Goal: Information Seeking & Learning: Compare options

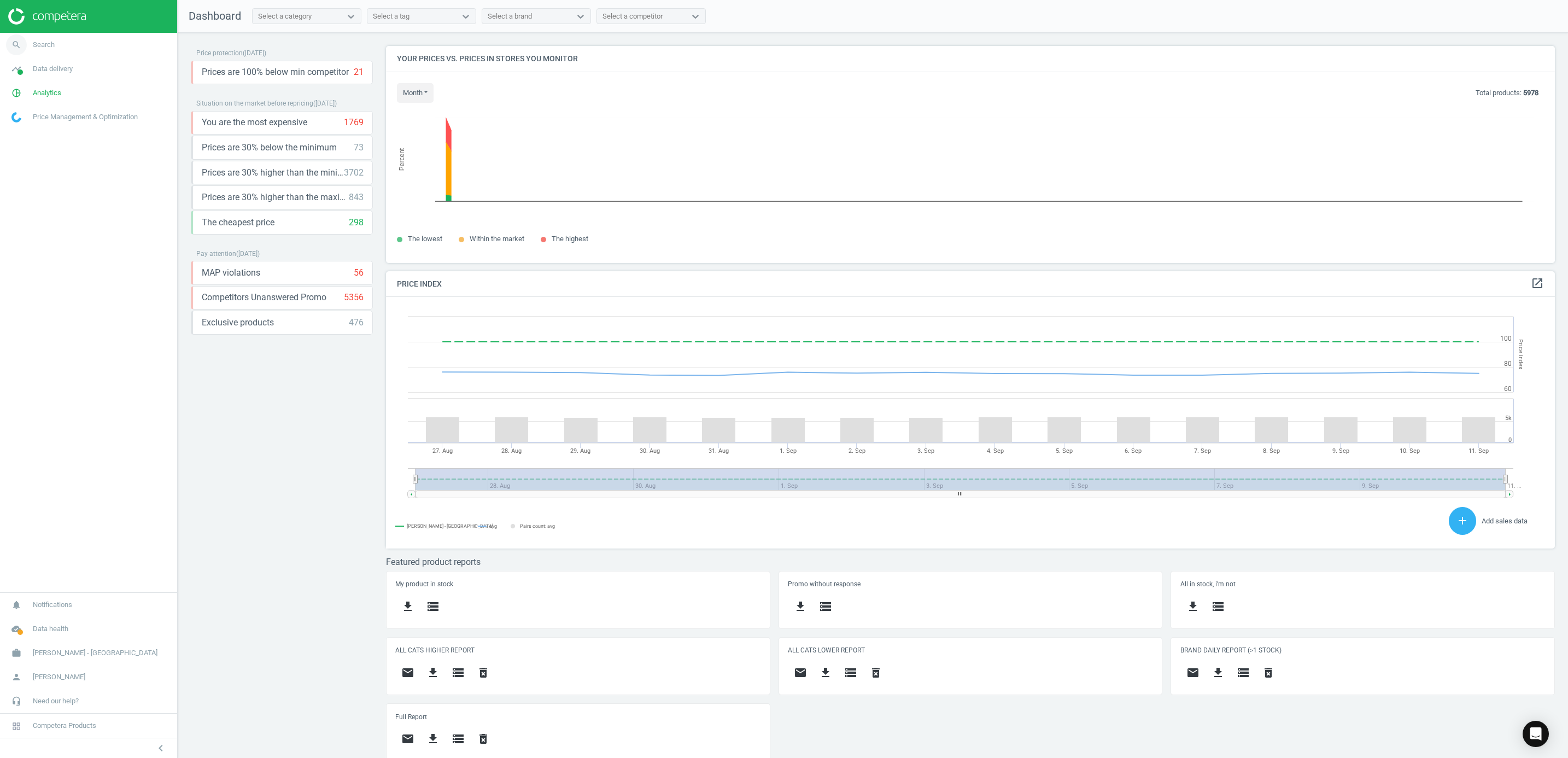
scroll to position [6, 6]
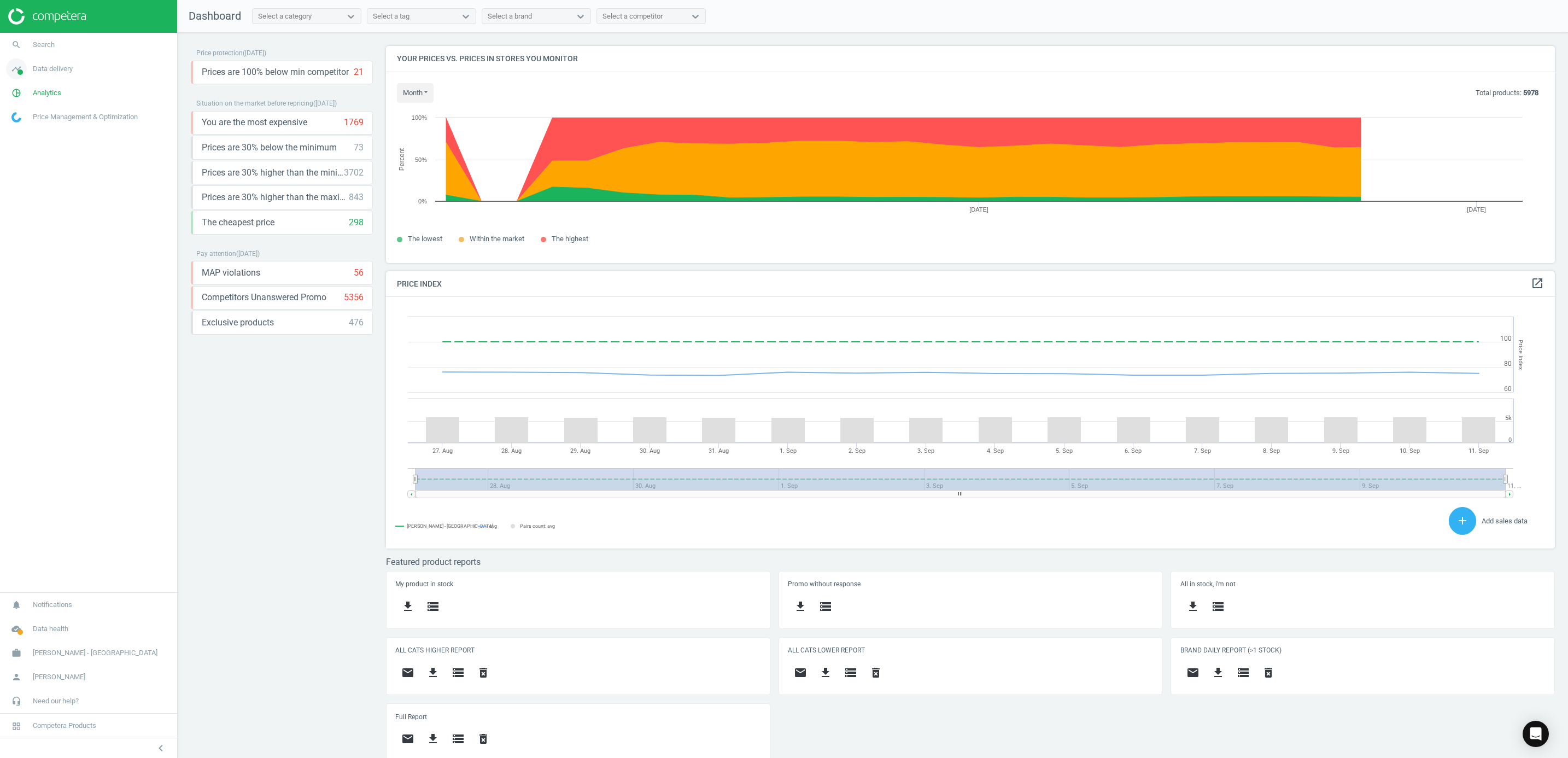
click at [18, 77] on icon "timeline" at bounding box center [16, 69] width 21 height 21
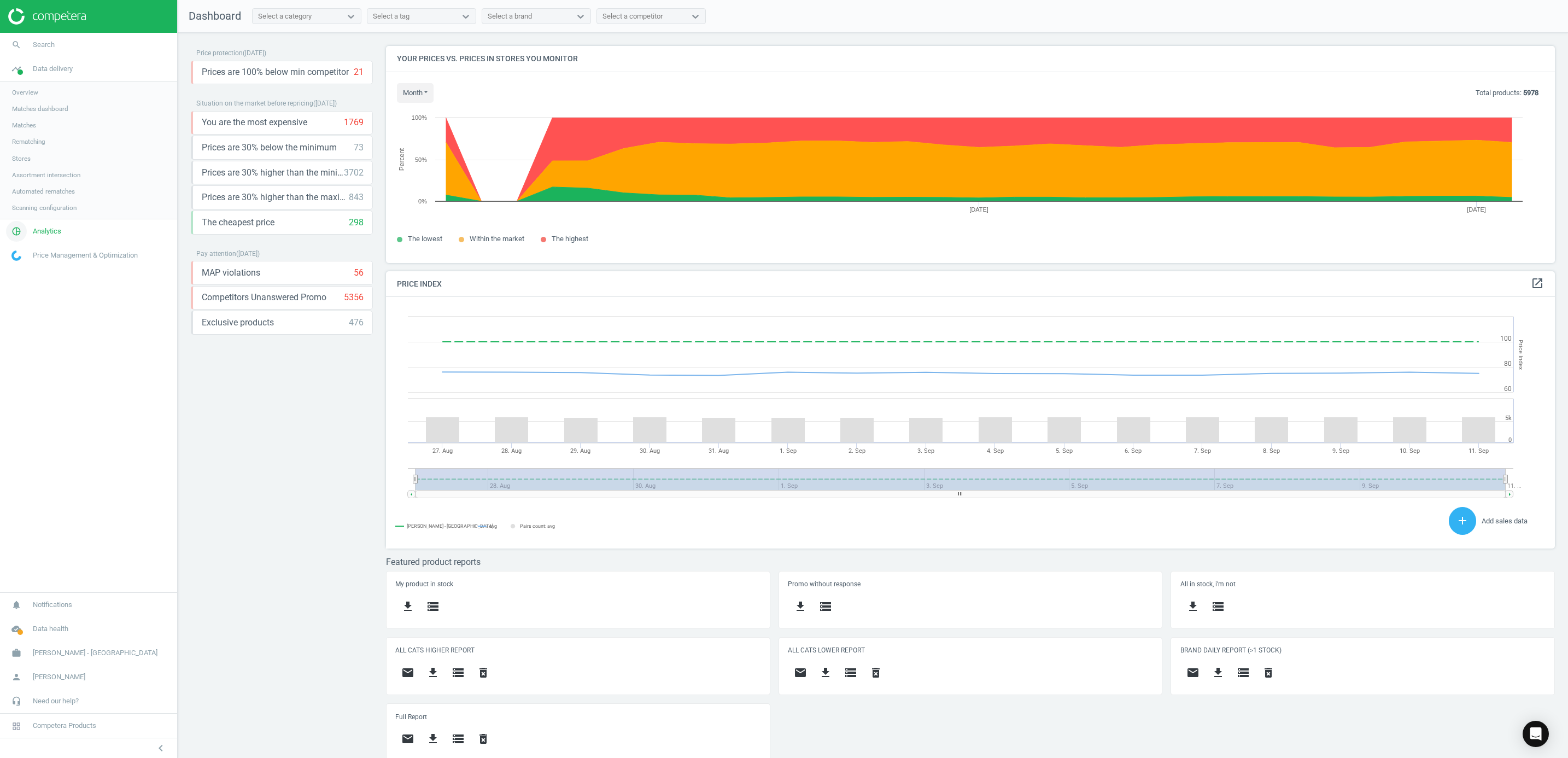
click at [37, 230] on span "Analytics" at bounding box center [47, 232] width 29 height 10
click at [25, 133] on span "Products" at bounding box center [25, 133] width 25 height 9
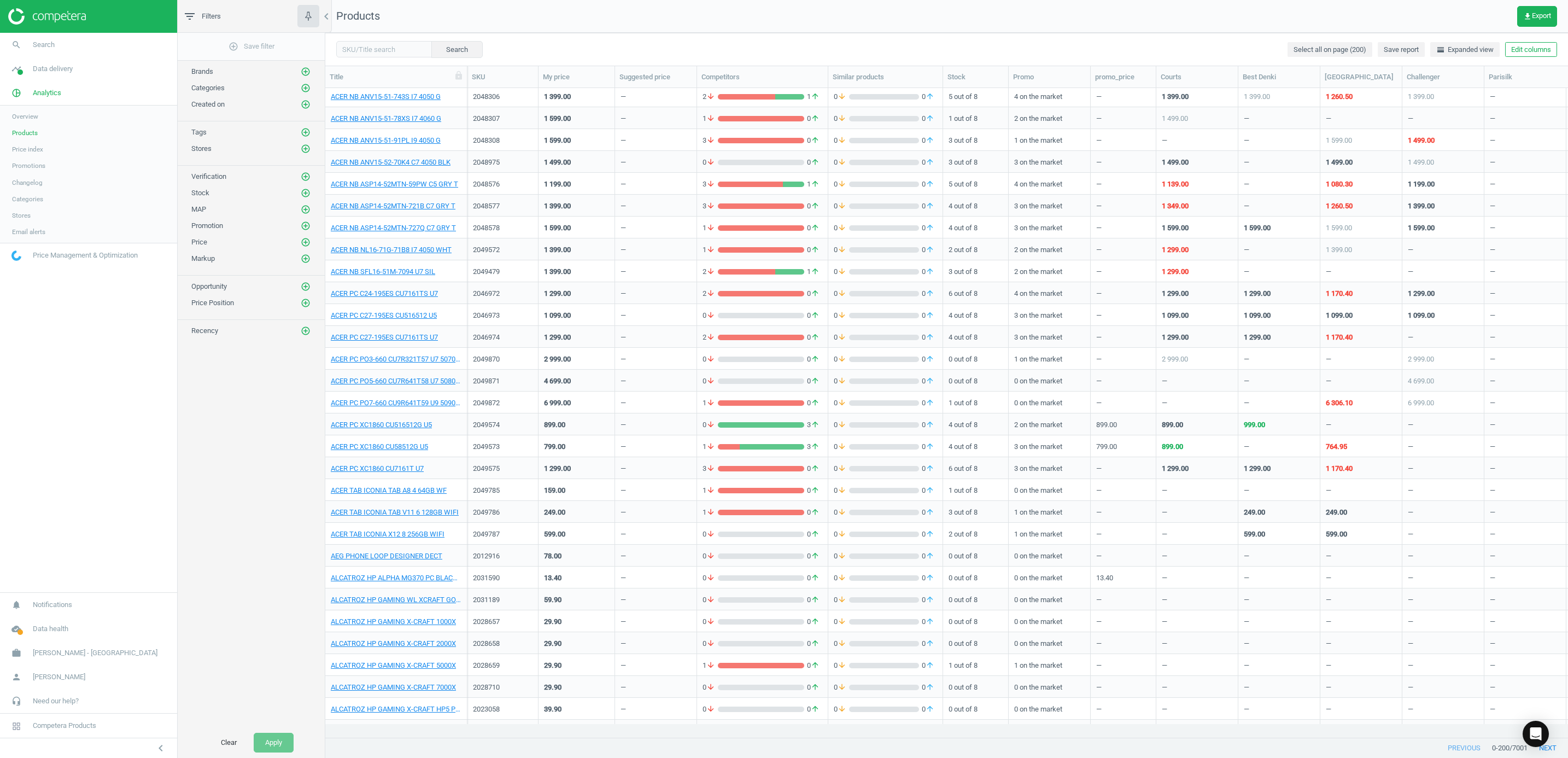
scroll to position [246, 0]
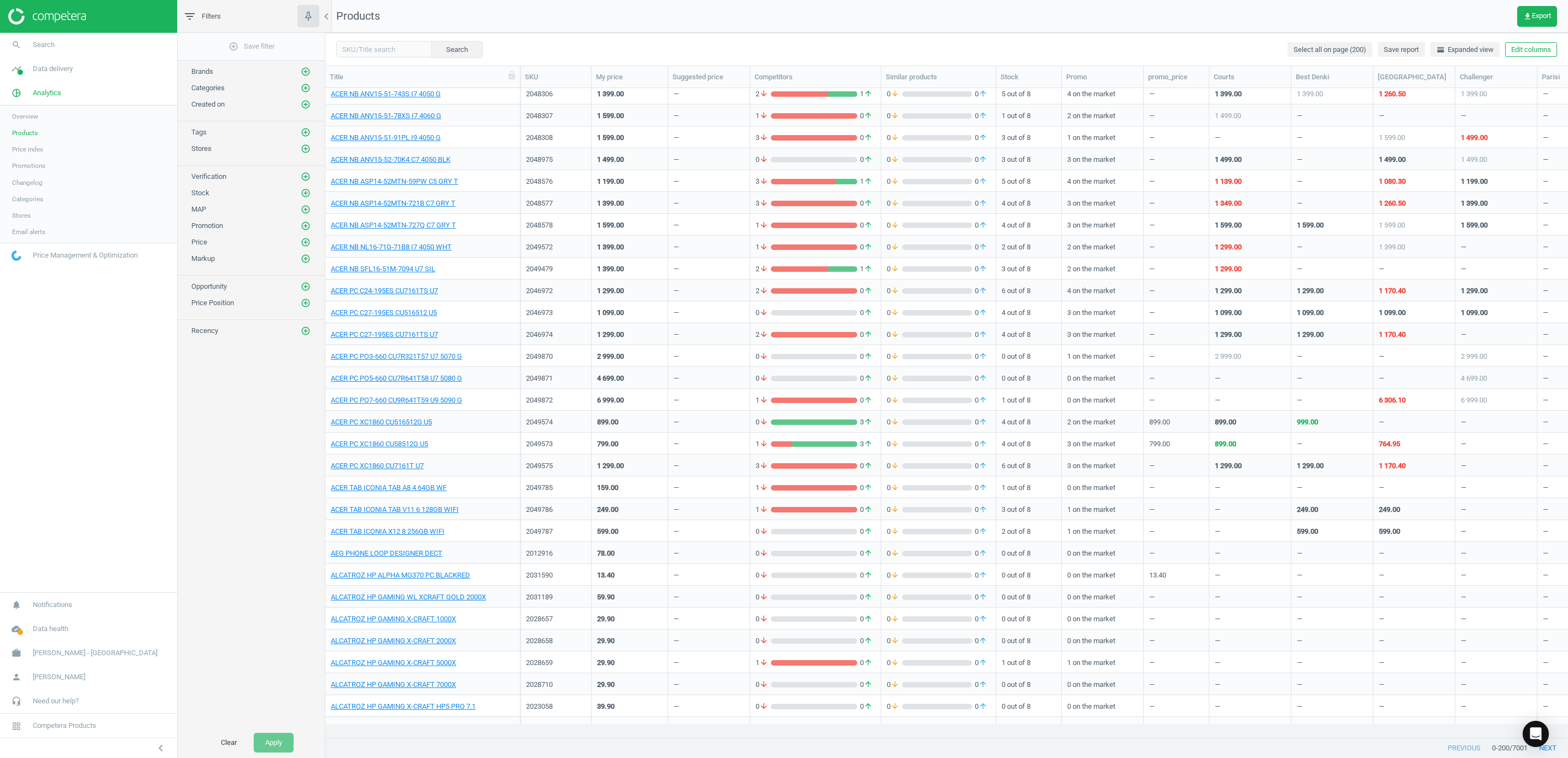
drag, startPoint x: 466, startPoint y: 81, endPoint x: 519, endPoint y: 93, distance: 54.3
click at [519, 93] on div "Title SKU My price Suggested price Competitors Similar products Stock Promo pro…" at bounding box center [946, 402] width 1242 height 672
click at [435, 289] on link "ACER PC C24-195ES CU7161TS U7" at bounding box center [384, 291] width 107 height 10
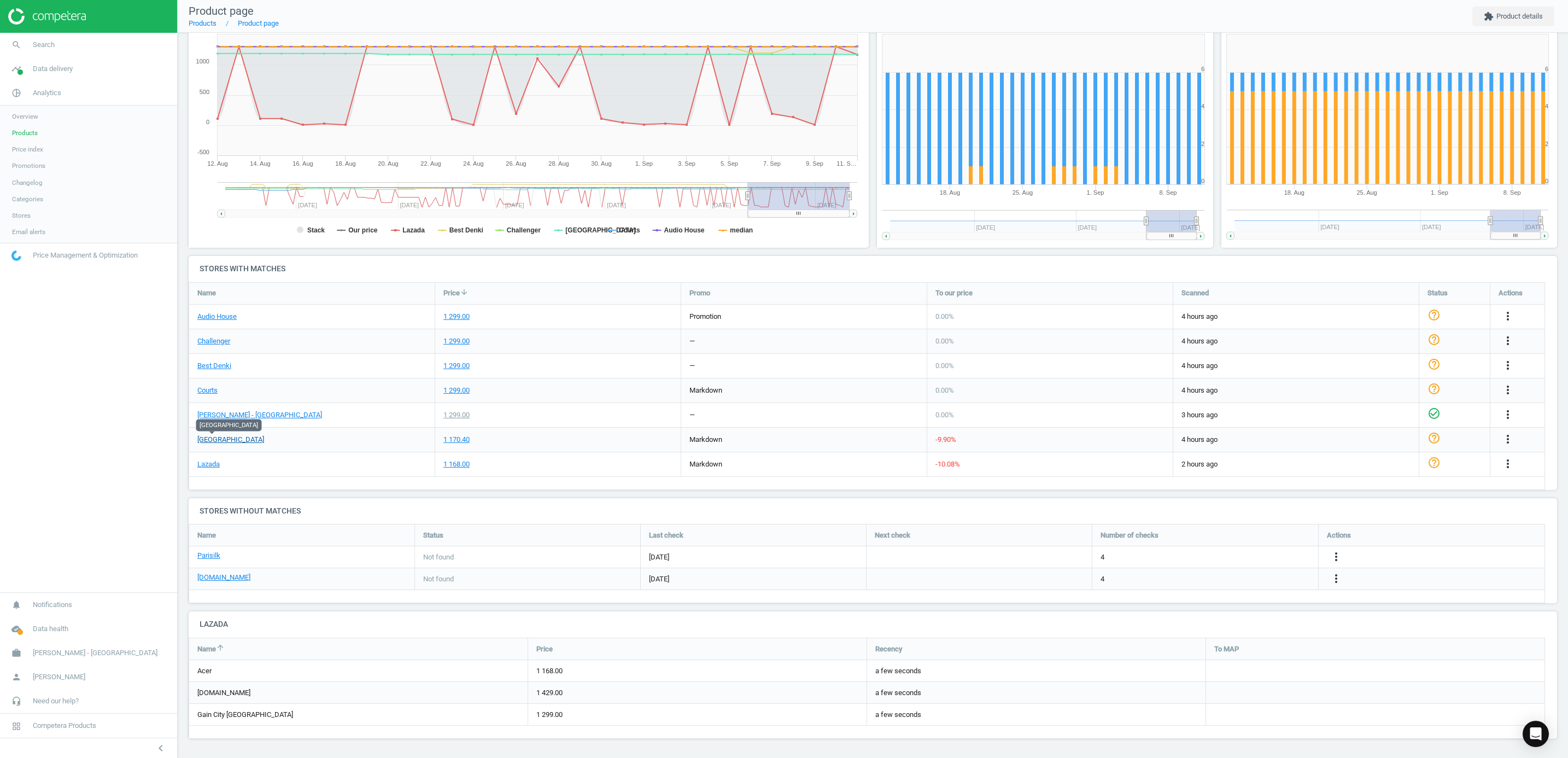
click at [217, 443] on link "[GEOGRAPHIC_DATA]" at bounding box center [230, 440] width 67 height 10
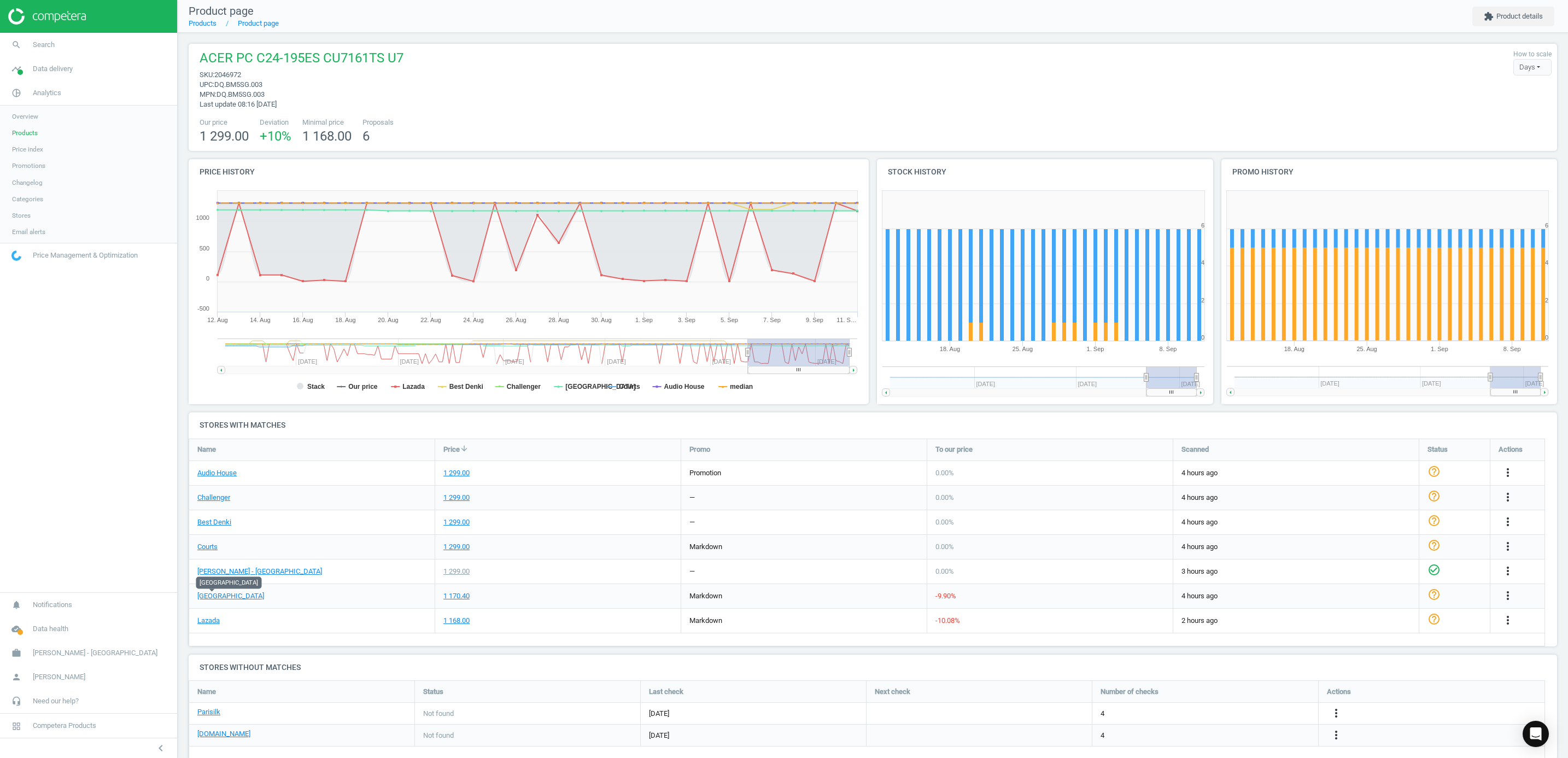
click at [23, 132] on span "Products" at bounding box center [25, 133] width 25 height 9
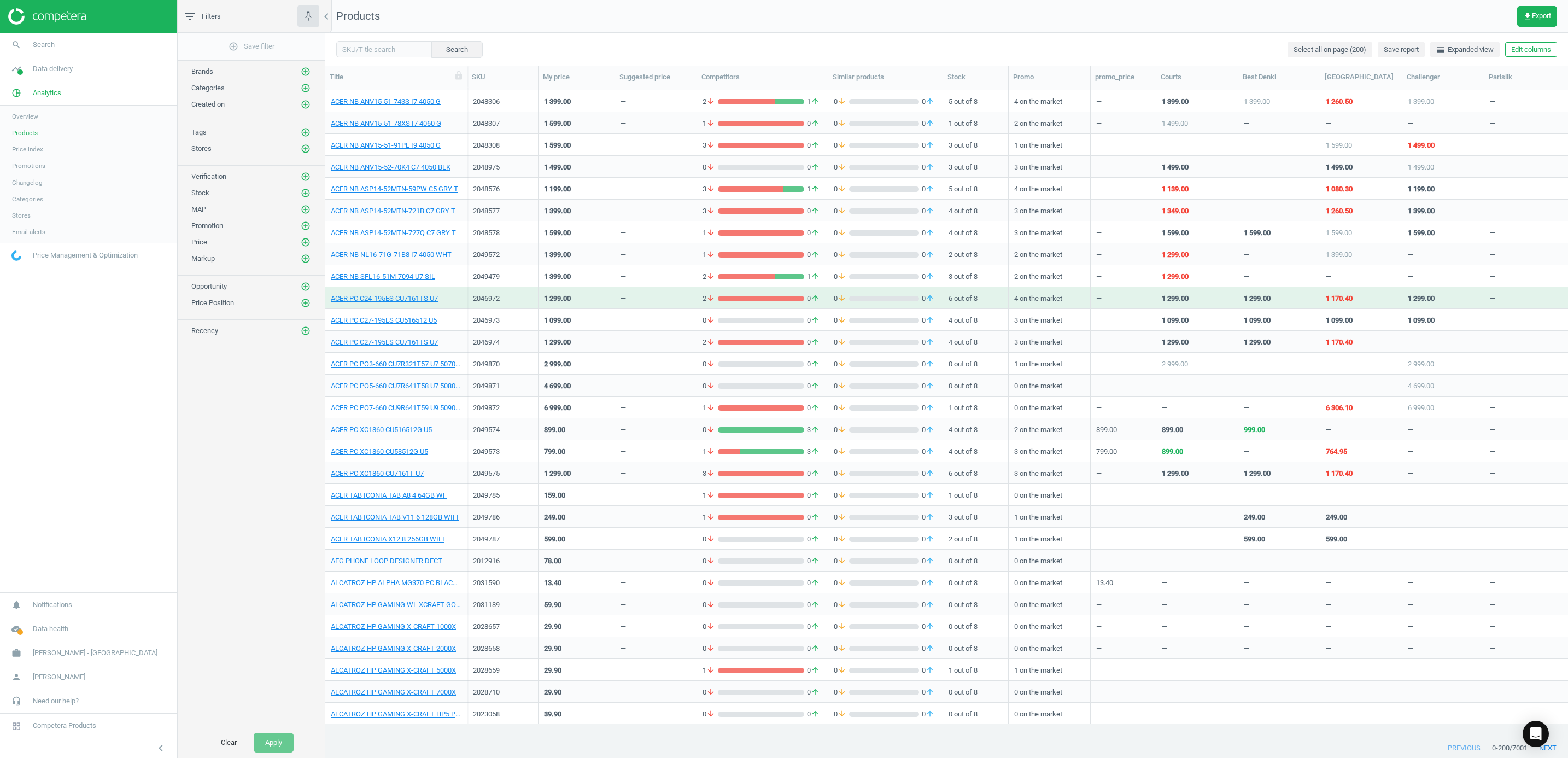
scroll to position [246, 0]
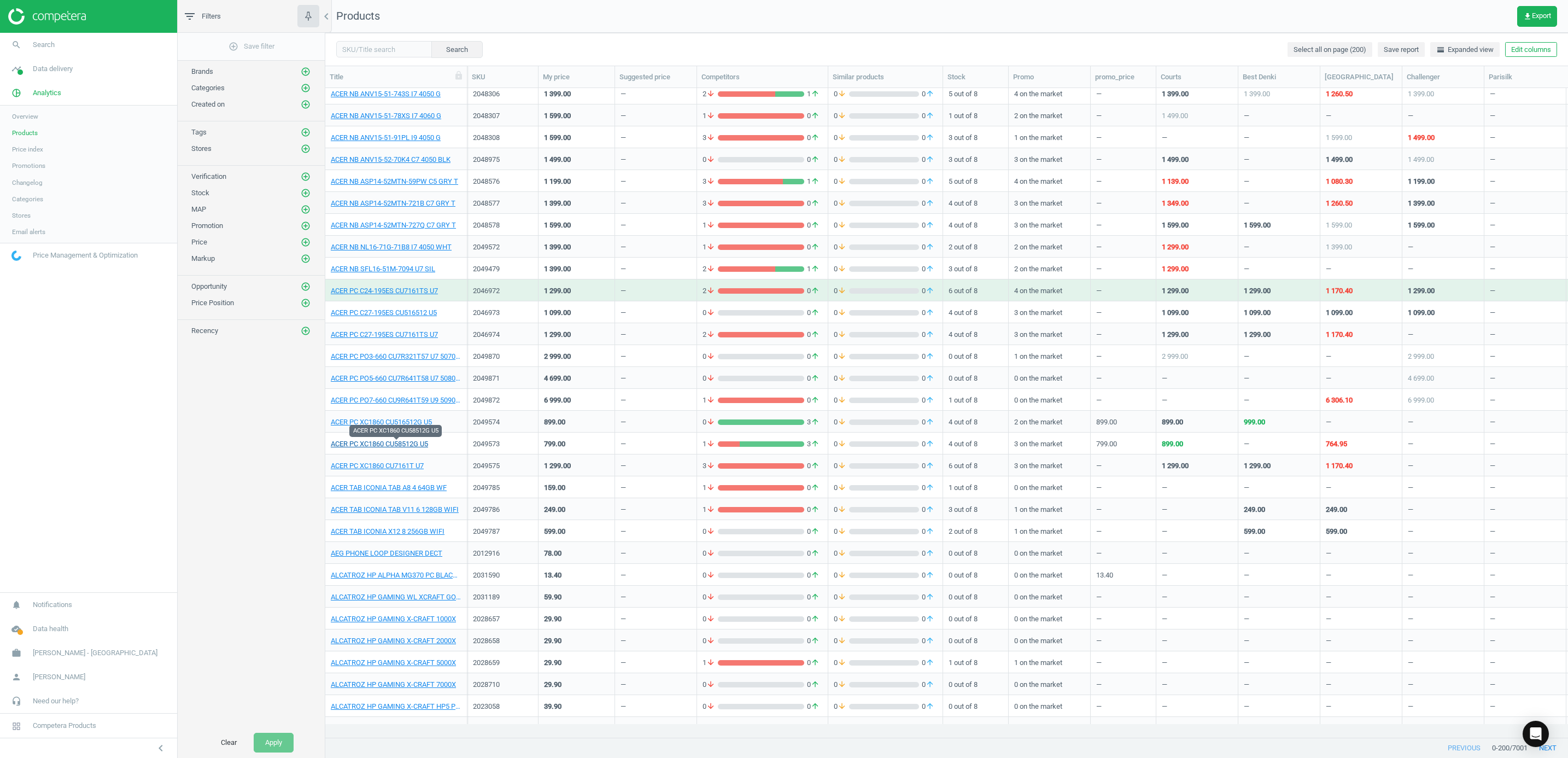
click at [418, 448] on link "ACER PC XC1860 CU58512G U5" at bounding box center [379, 444] width 97 height 10
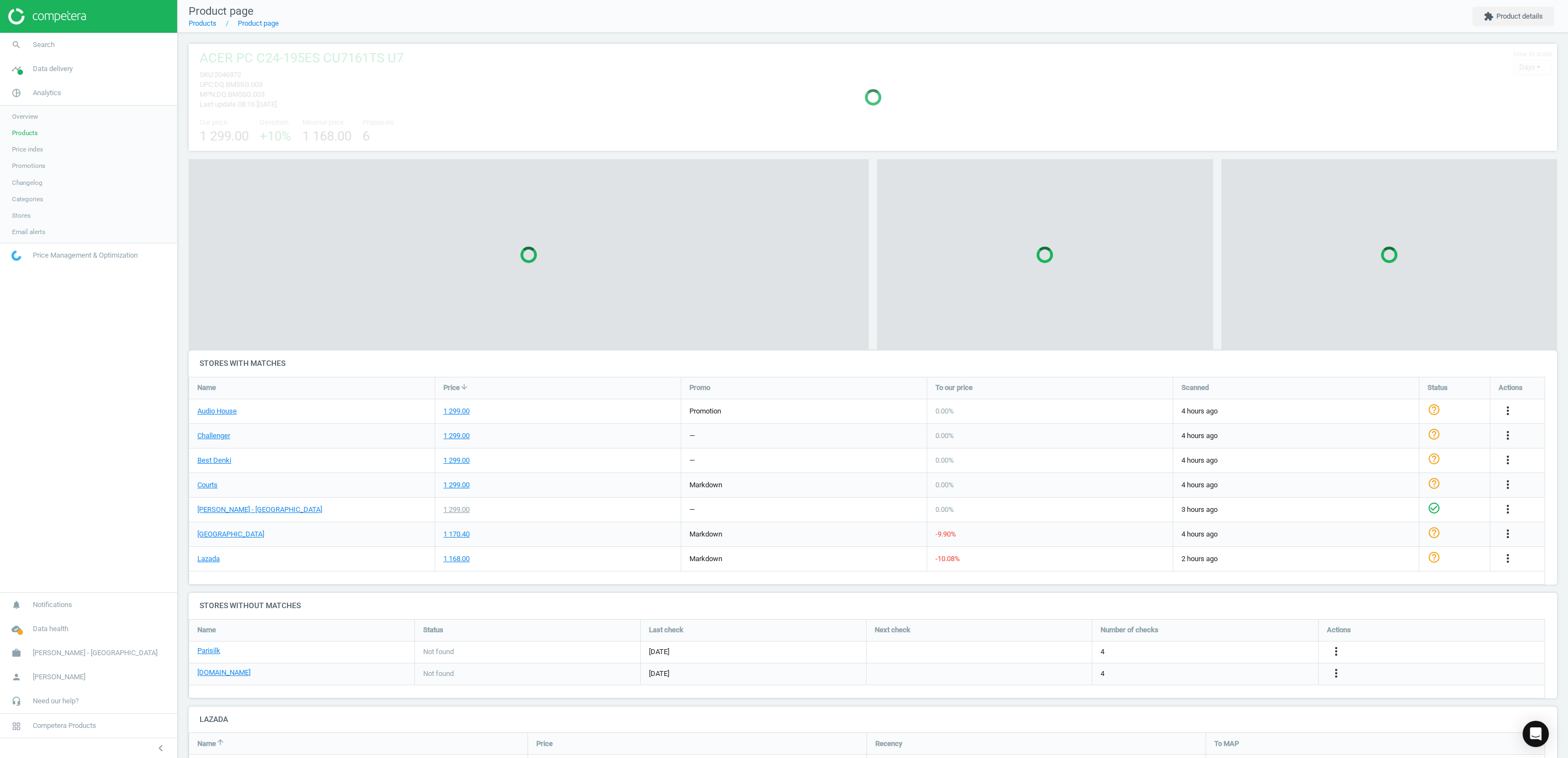
scroll to position [149, 1381]
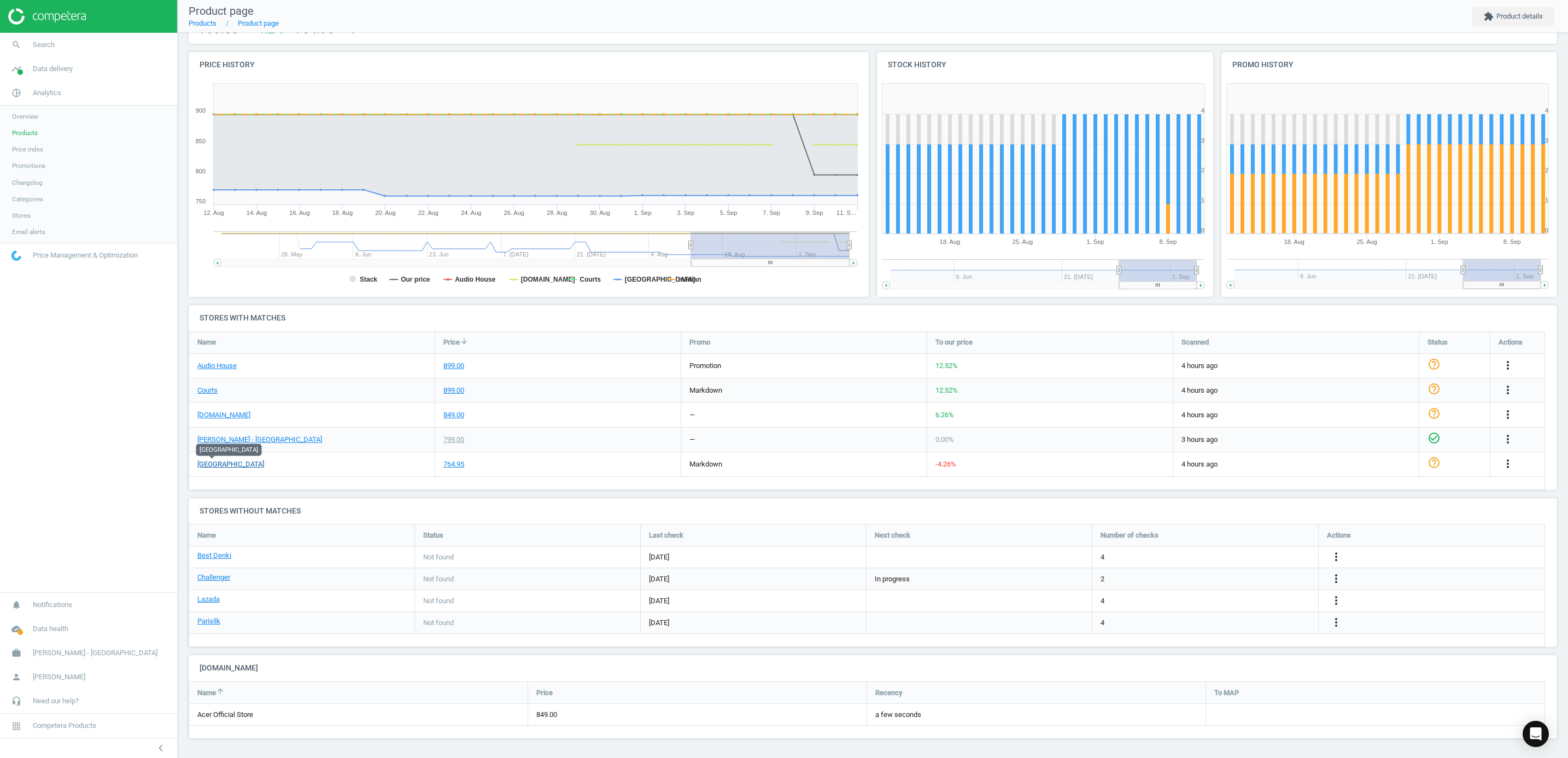
click at [211, 465] on link "[GEOGRAPHIC_DATA]" at bounding box center [230, 464] width 67 height 10
click at [267, 443] on link "[PERSON_NAME] - [GEOGRAPHIC_DATA]" at bounding box center [260, 440] width 124 height 10
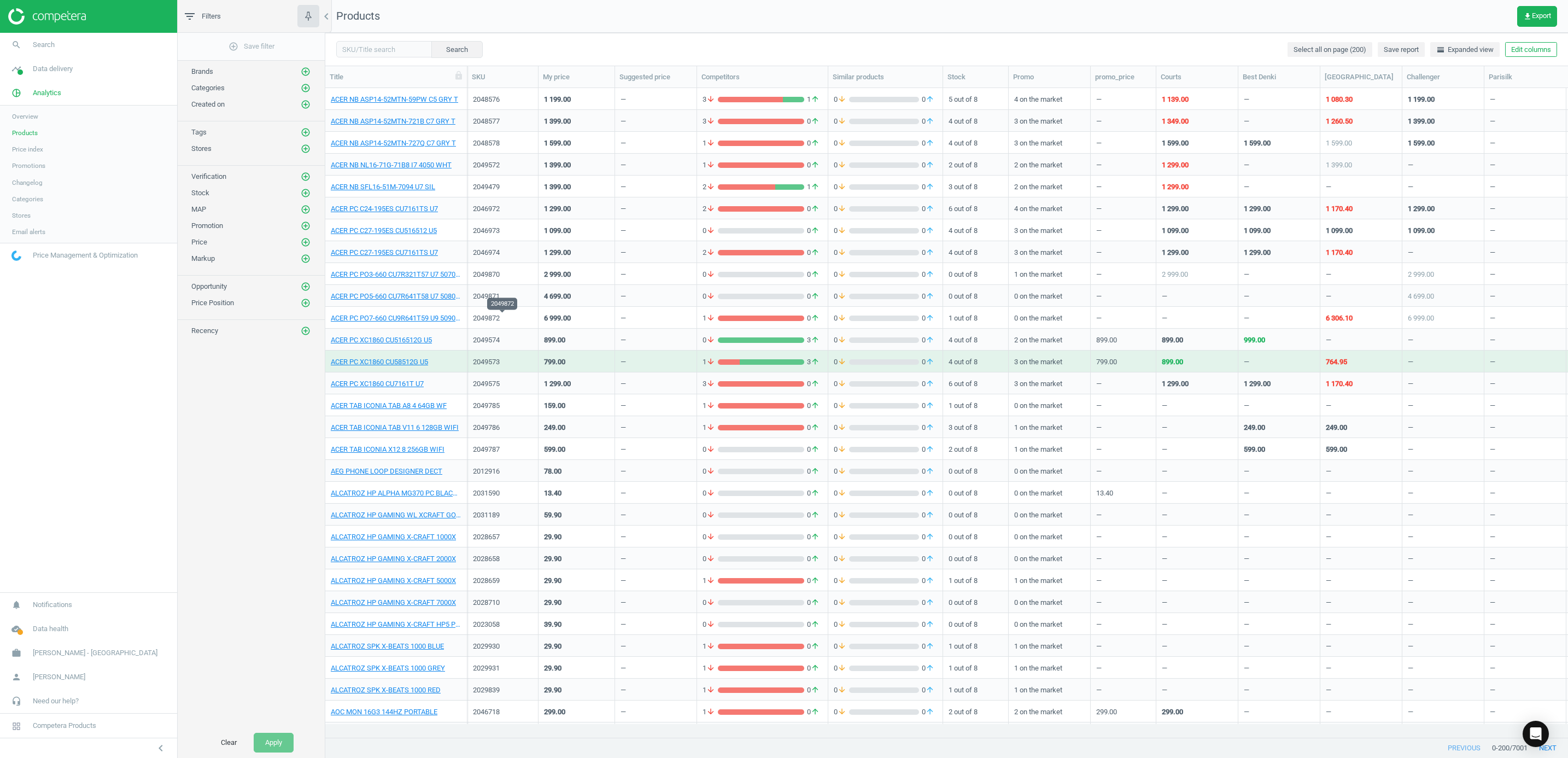
scroll to position [574, 0]
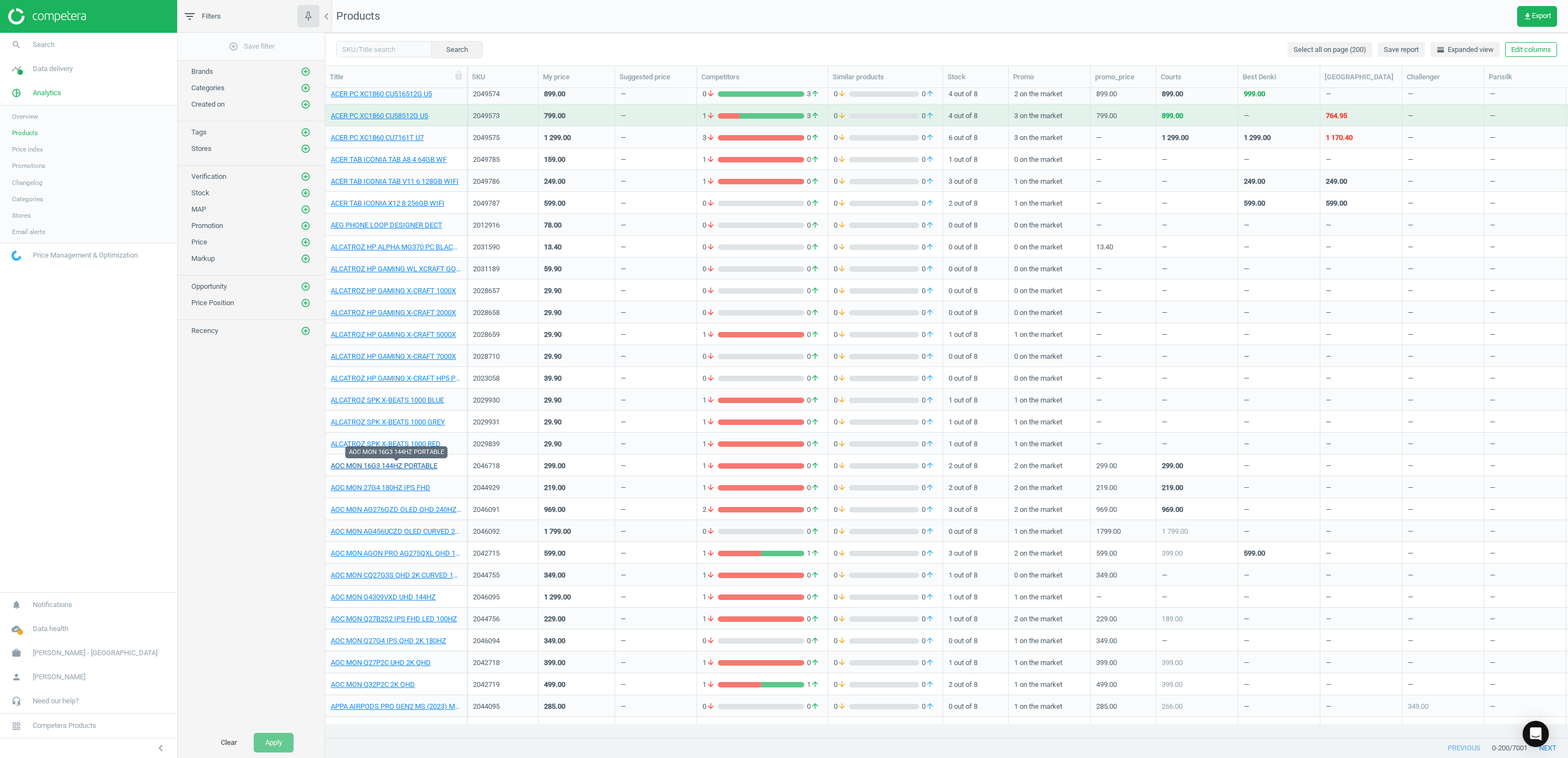
click at [420, 468] on link "AOC MON 16G3 144HZ PORTABLE" at bounding box center [384, 466] width 107 height 10
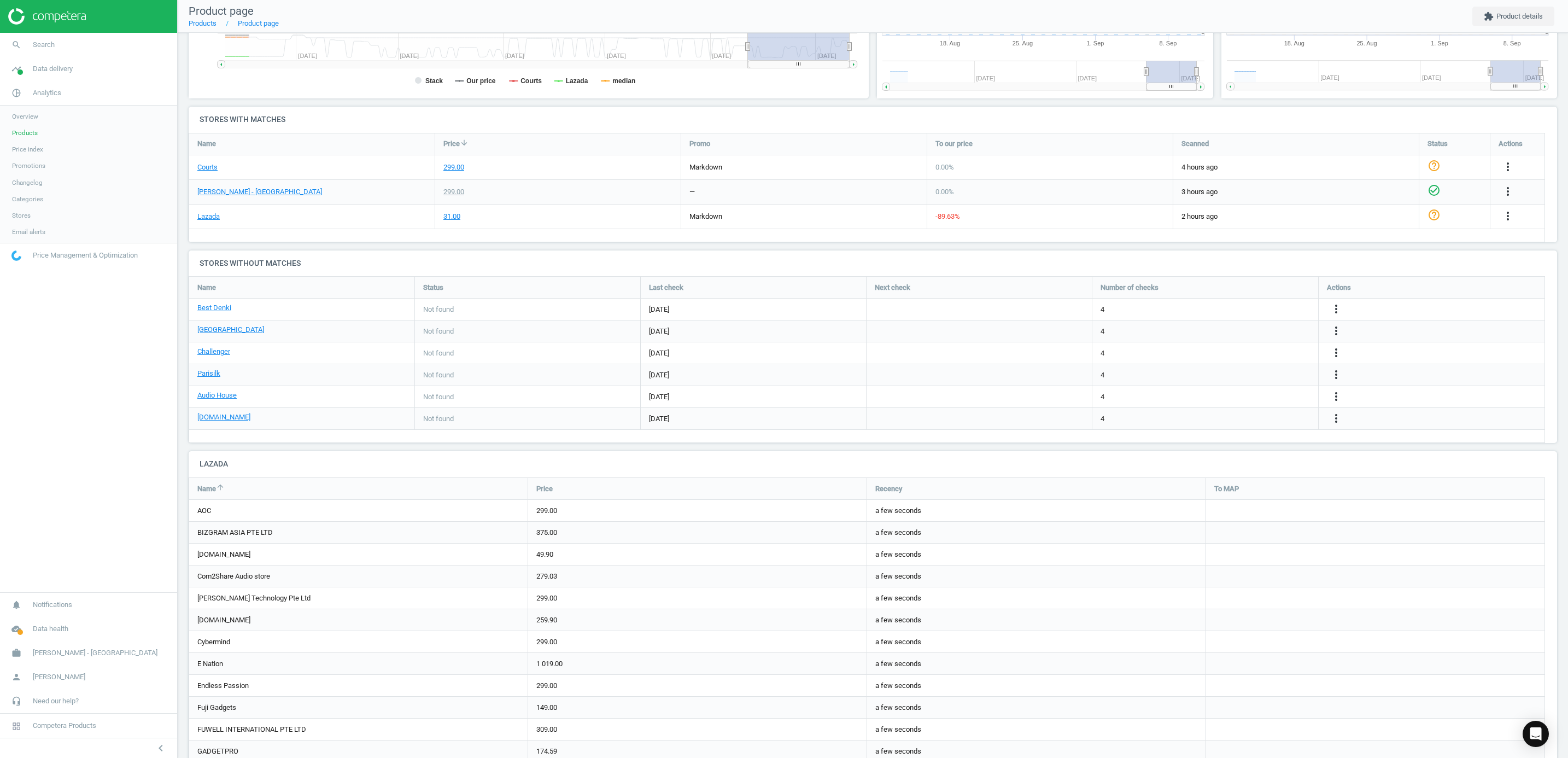
scroll to position [244, 359]
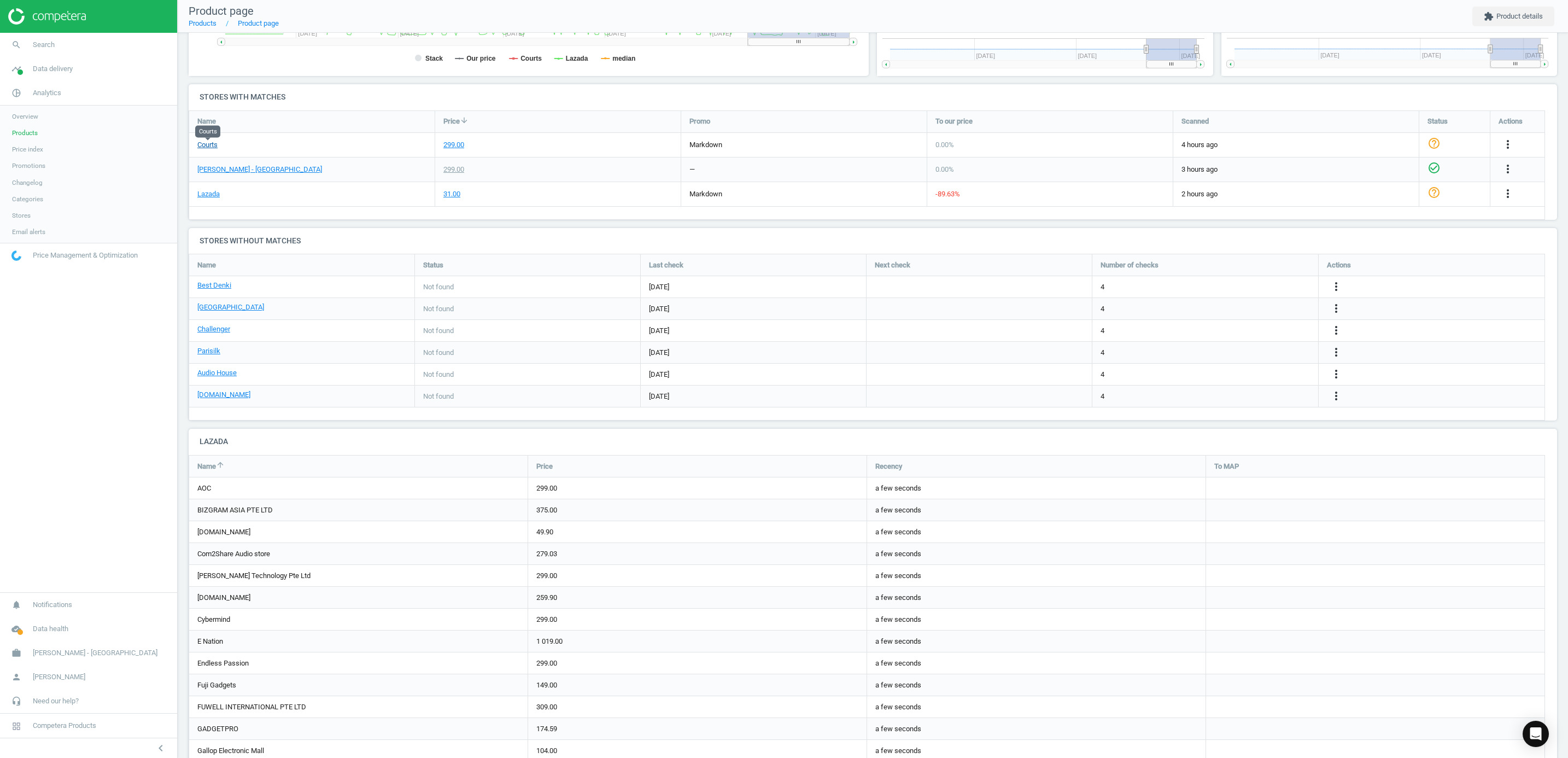
click at [205, 144] on link "Courts" at bounding box center [208, 145] width 20 height 10
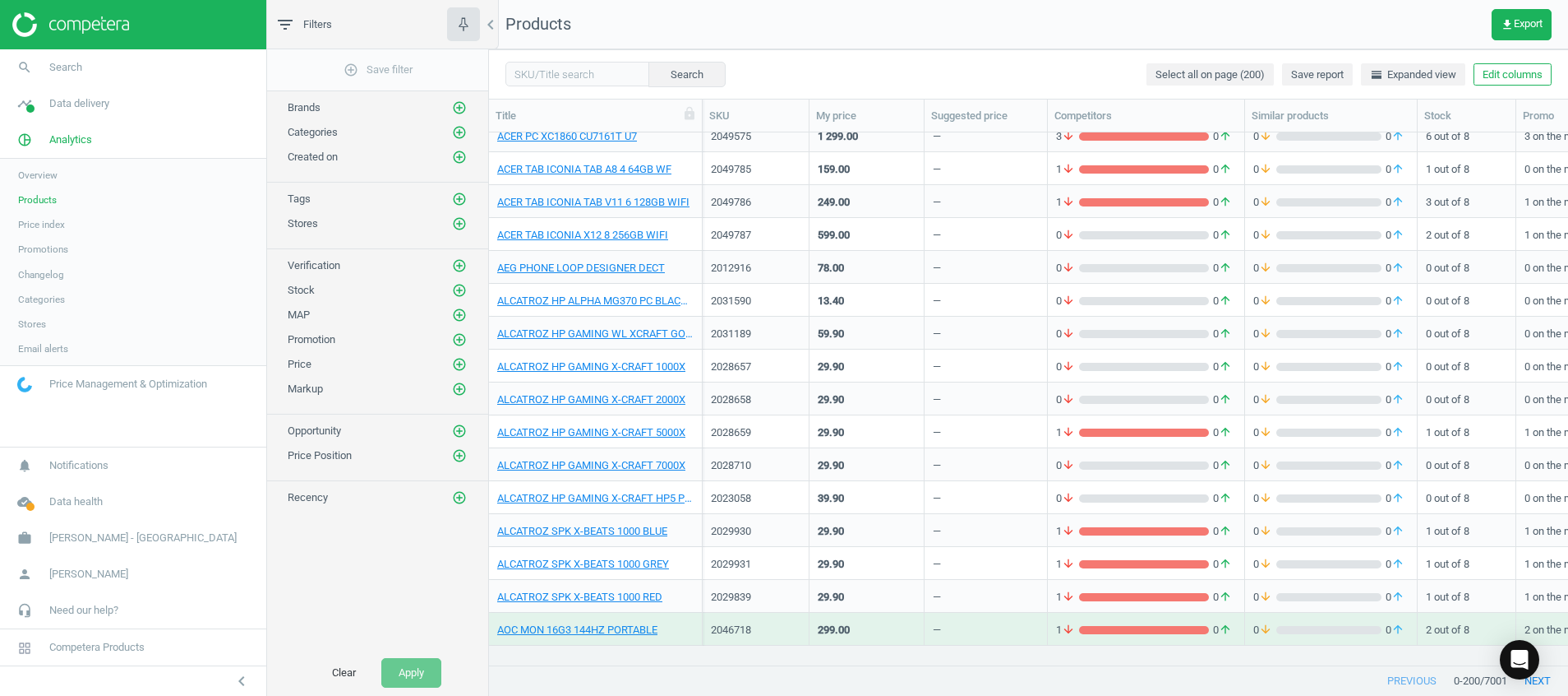
scroll to position [495, 1060]
click at [568, 80] on input "text" at bounding box center [577, 74] width 144 height 25
paste input "DREAME HAIR DRYER POCKET ROSE GOLD"
type input "DREAME HAIR DRYER POCKET ROSE GOLD"
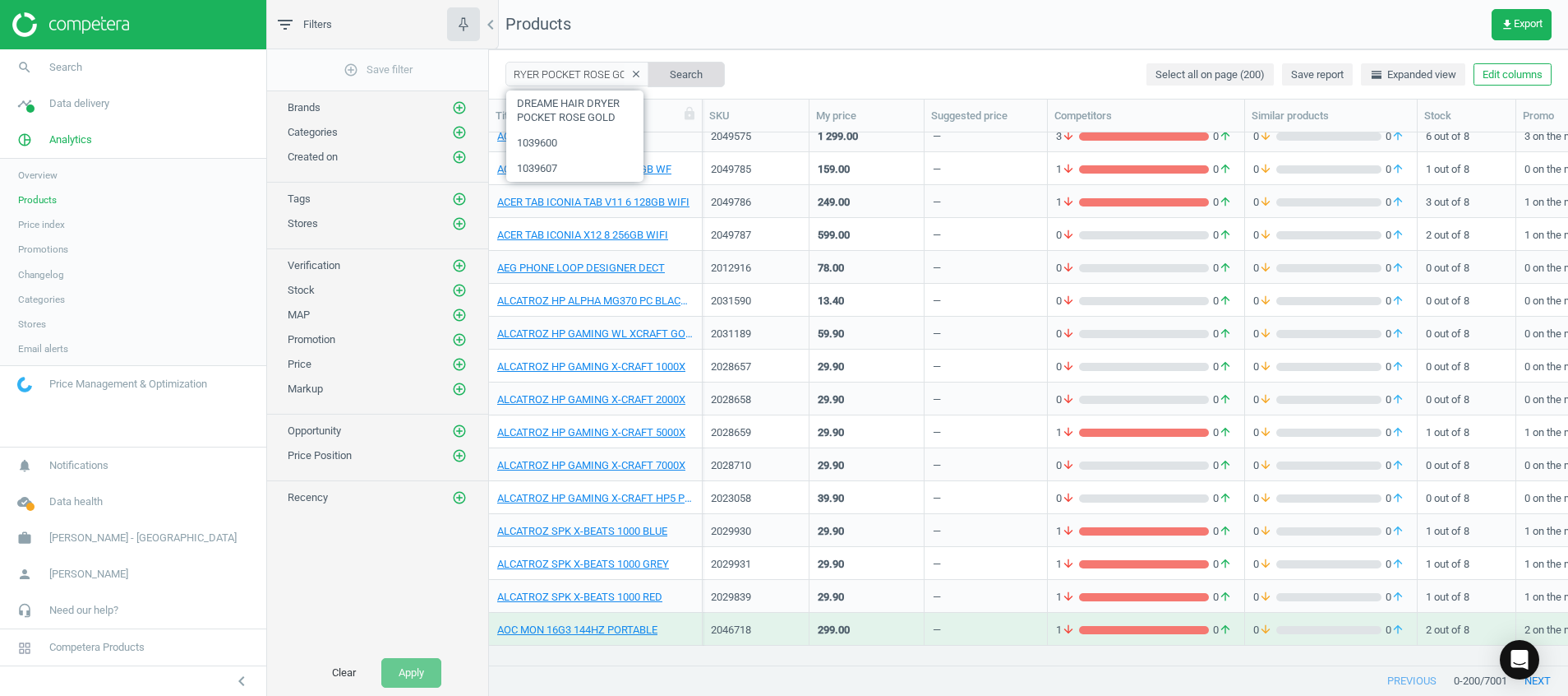
click at [673, 81] on button "Search" at bounding box center [686, 74] width 77 height 25
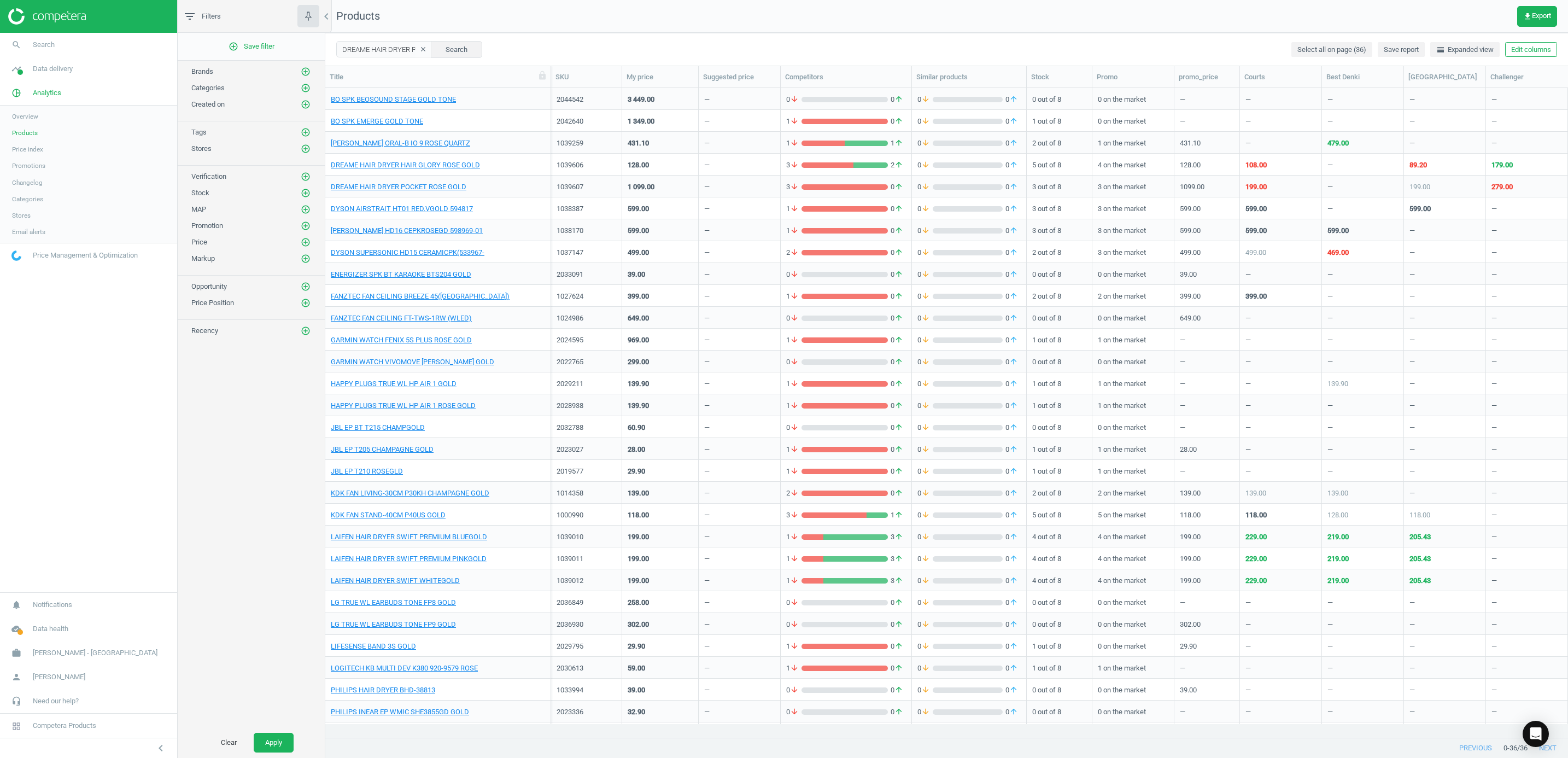
drag, startPoint x: 464, startPoint y: 71, endPoint x: 553, endPoint y: 86, distance: 90.3
click at [552, 86] on div at bounding box center [550, 77] width 11 height 22
click at [460, 161] on link "DREAME HAIR DRYER HAIR GLORY ROSE GOLD" at bounding box center [405, 165] width 149 height 10
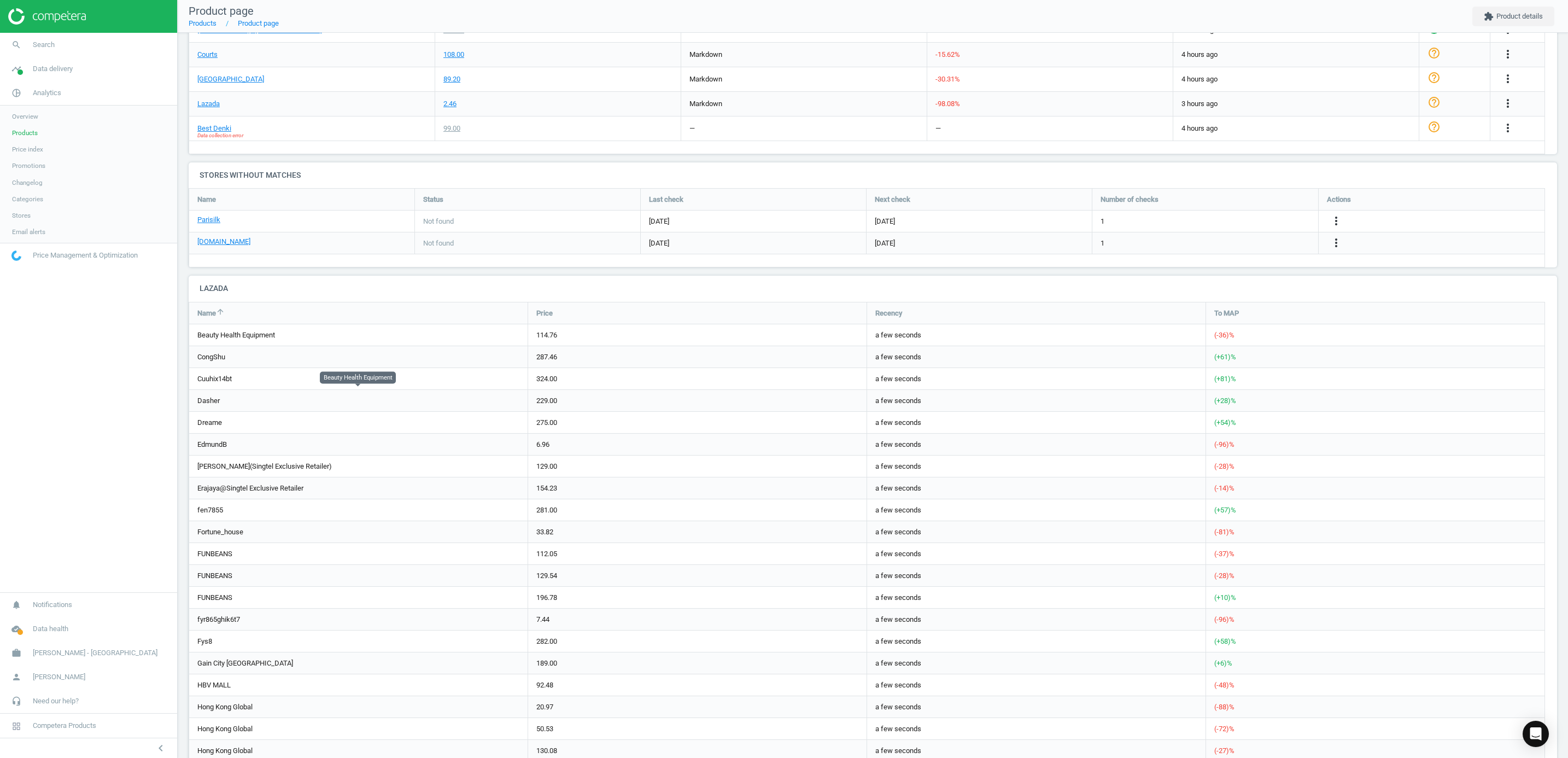
scroll to position [328, 0]
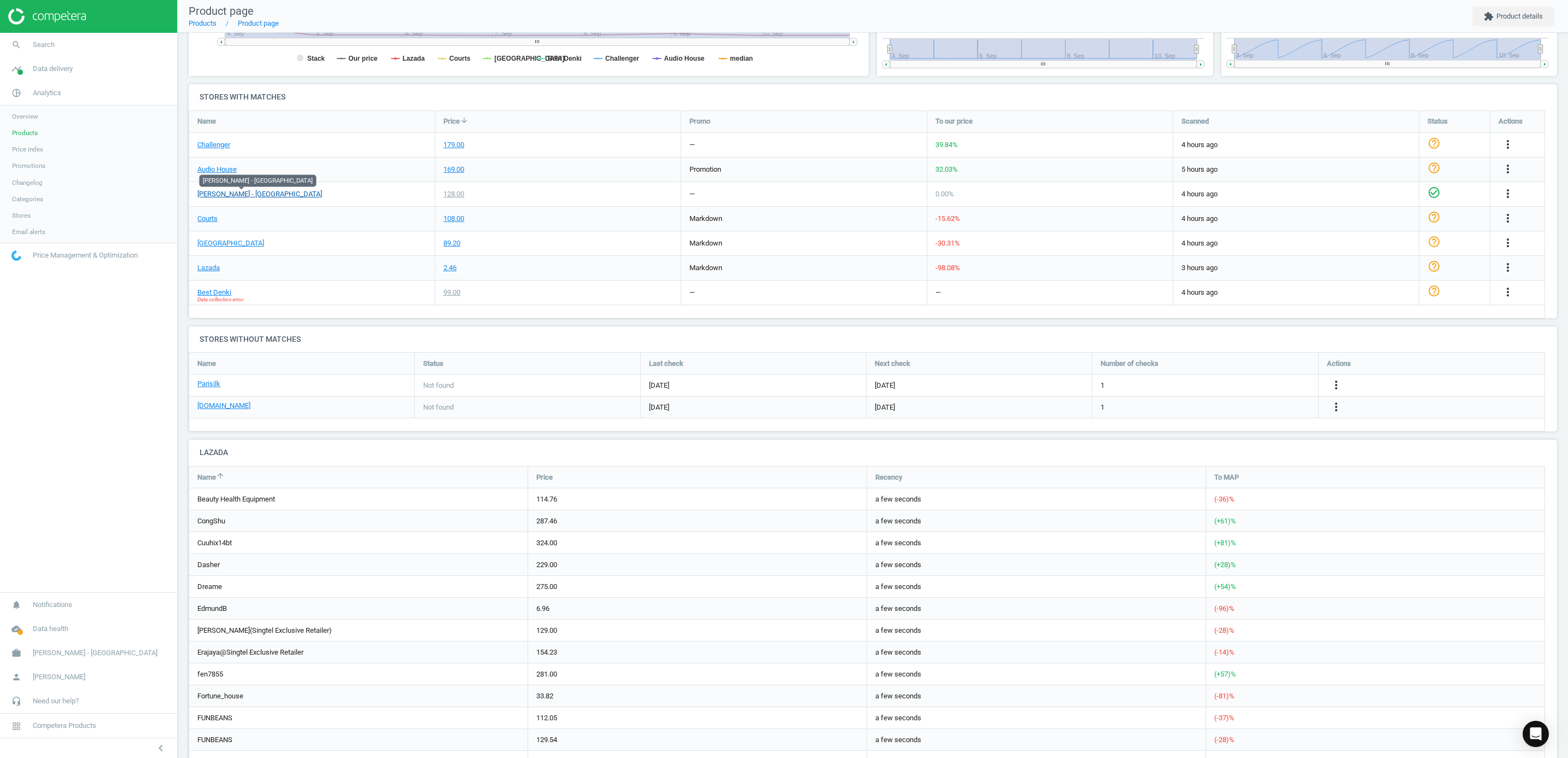
click at [225, 194] on link "[PERSON_NAME] - [GEOGRAPHIC_DATA]" at bounding box center [260, 194] width 124 height 10
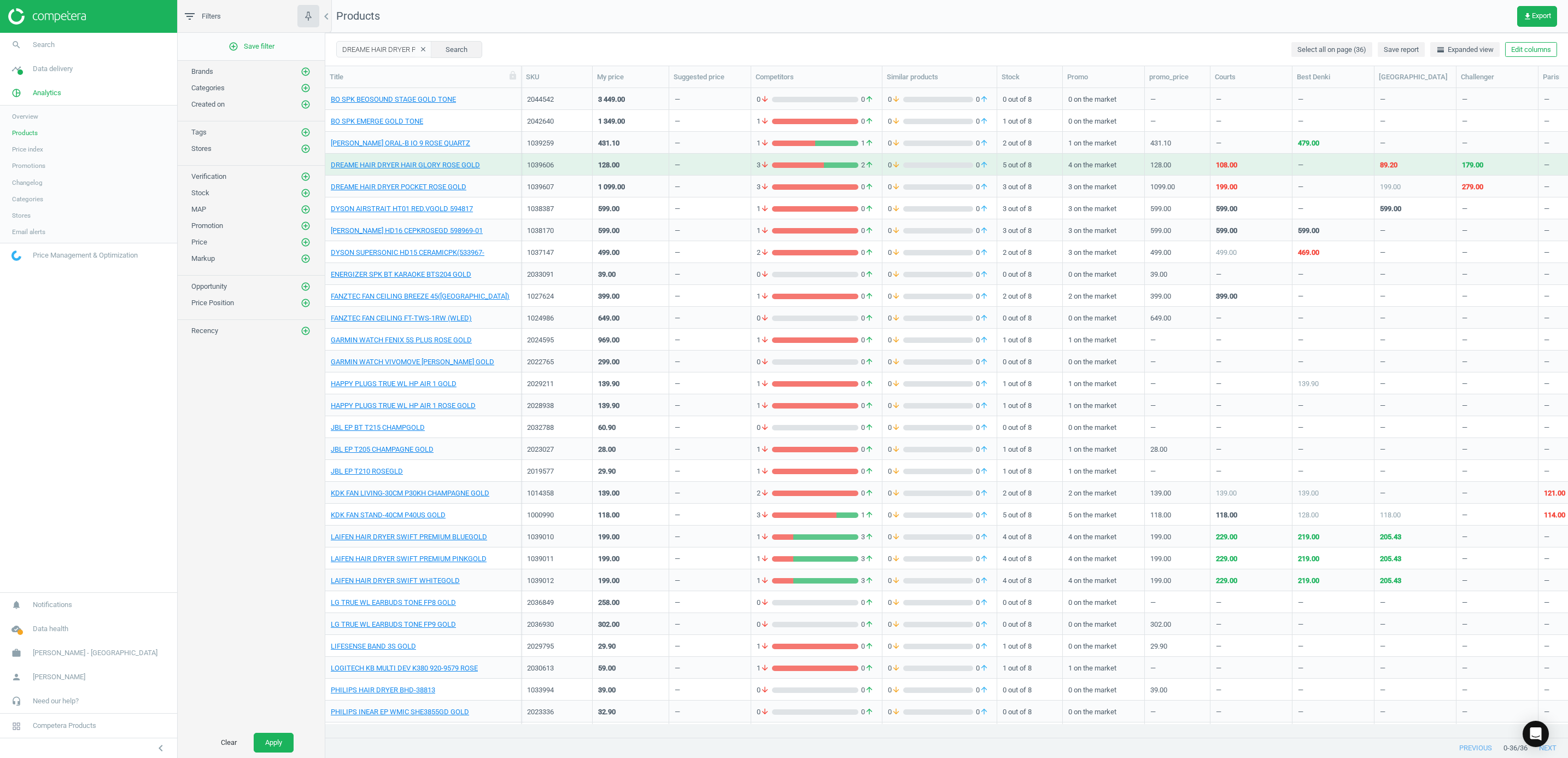
drag, startPoint x: 467, startPoint y: 73, endPoint x: 522, endPoint y: 77, distance: 55.1
click at [522, 77] on div at bounding box center [521, 77] width 11 height 22
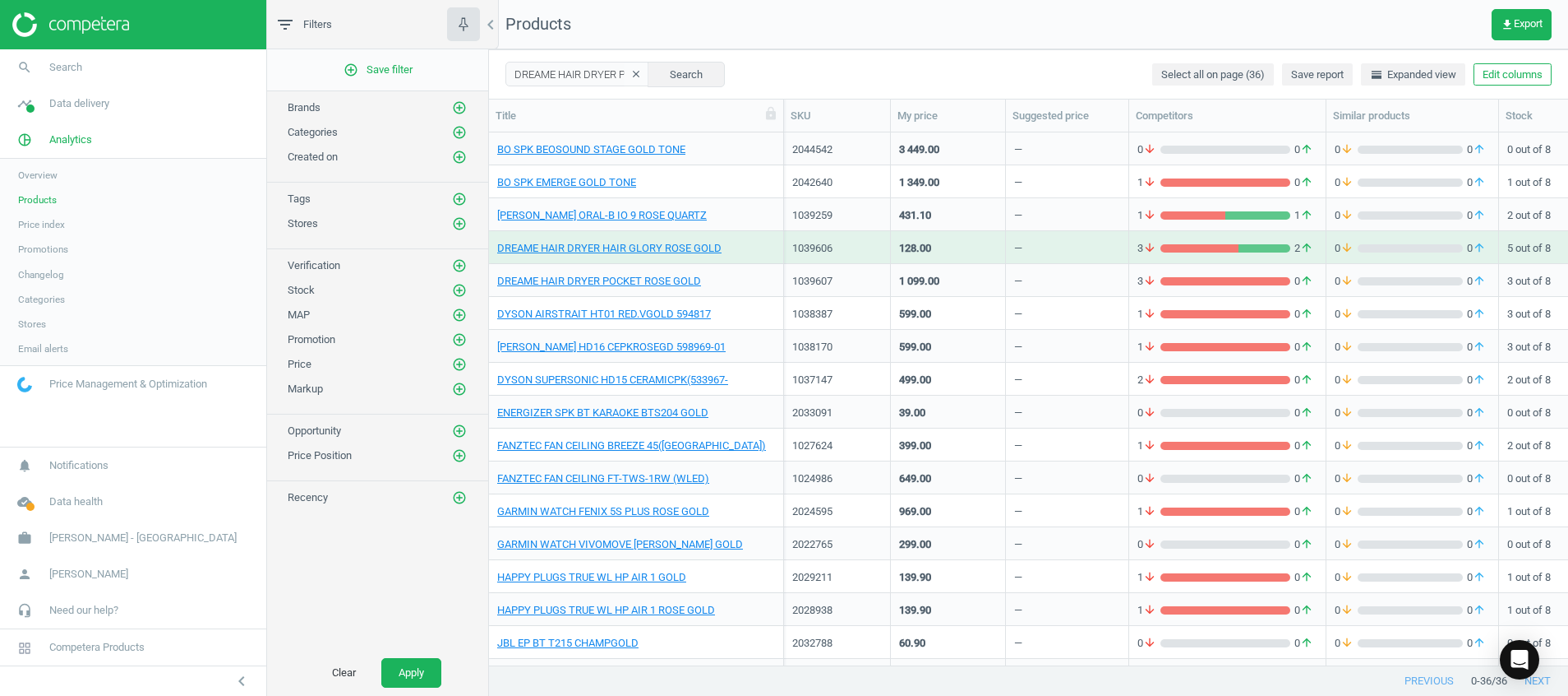
scroll to position [495, 1060]
click at [673, 282] on link "DREAME HAIR DRYER POCKET ROSE GOLD" at bounding box center [599, 282] width 204 height 15
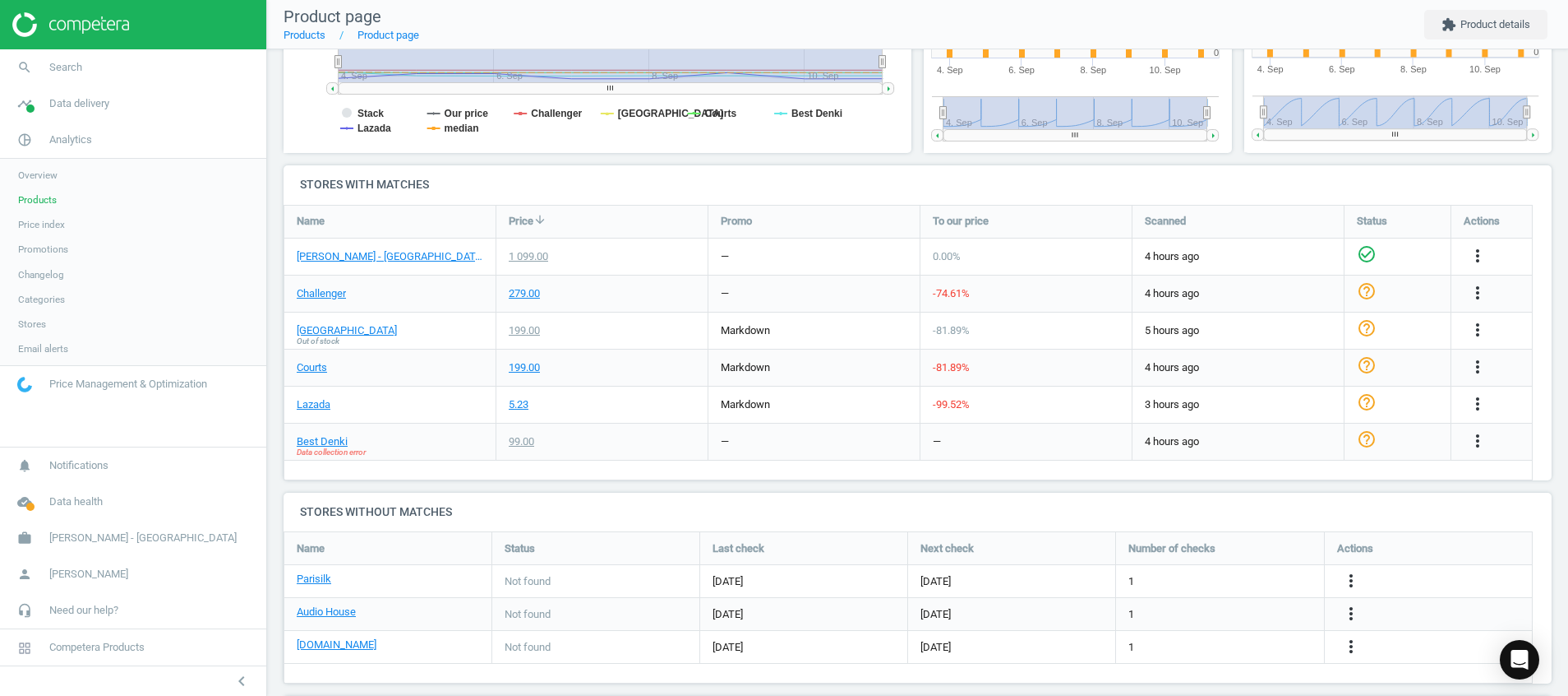
scroll to position [494, 0]
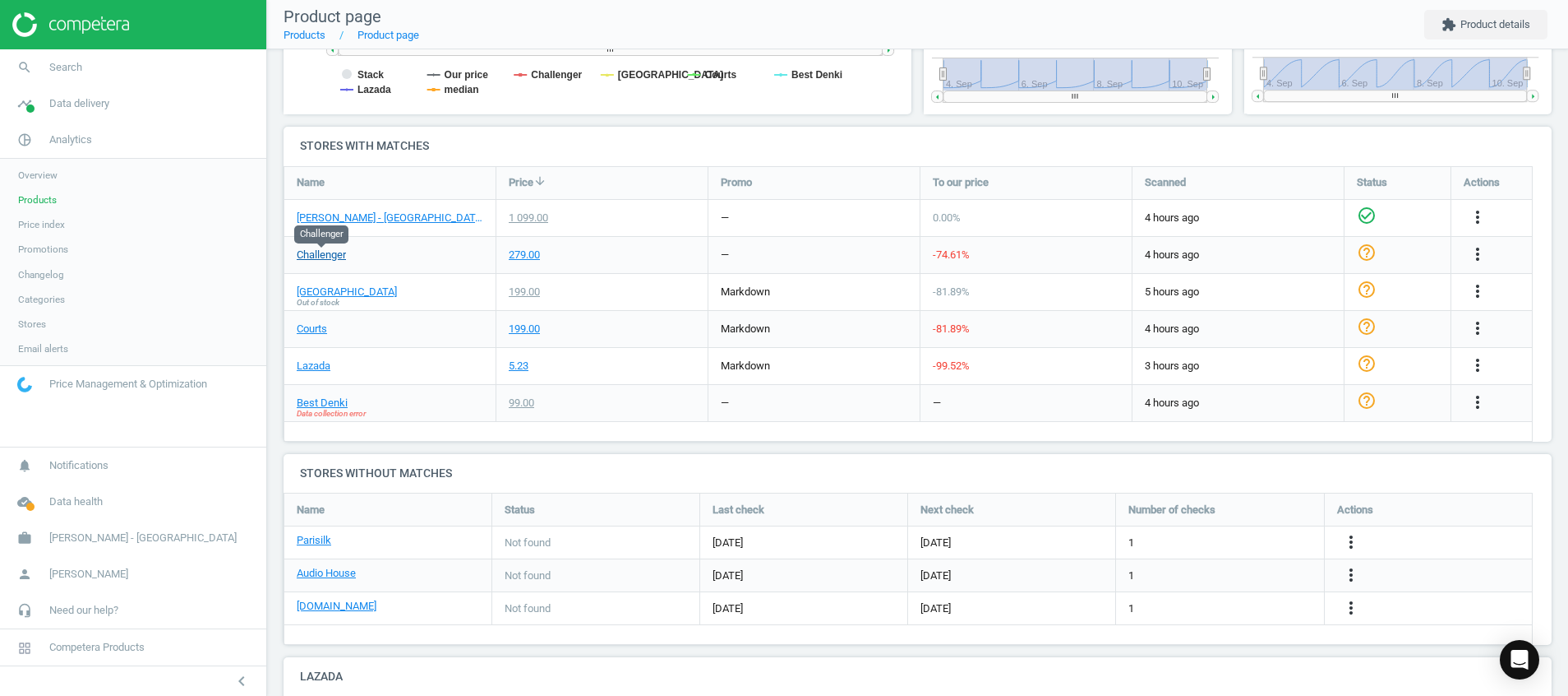
click at [323, 259] on link "Challenger" at bounding box center [322, 255] width 50 height 15
click at [311, 334] on link "Courts" at bounding box center [312, 329] width 31 height 15
